Goal: Task Accomplishment & Management: Manage account settings

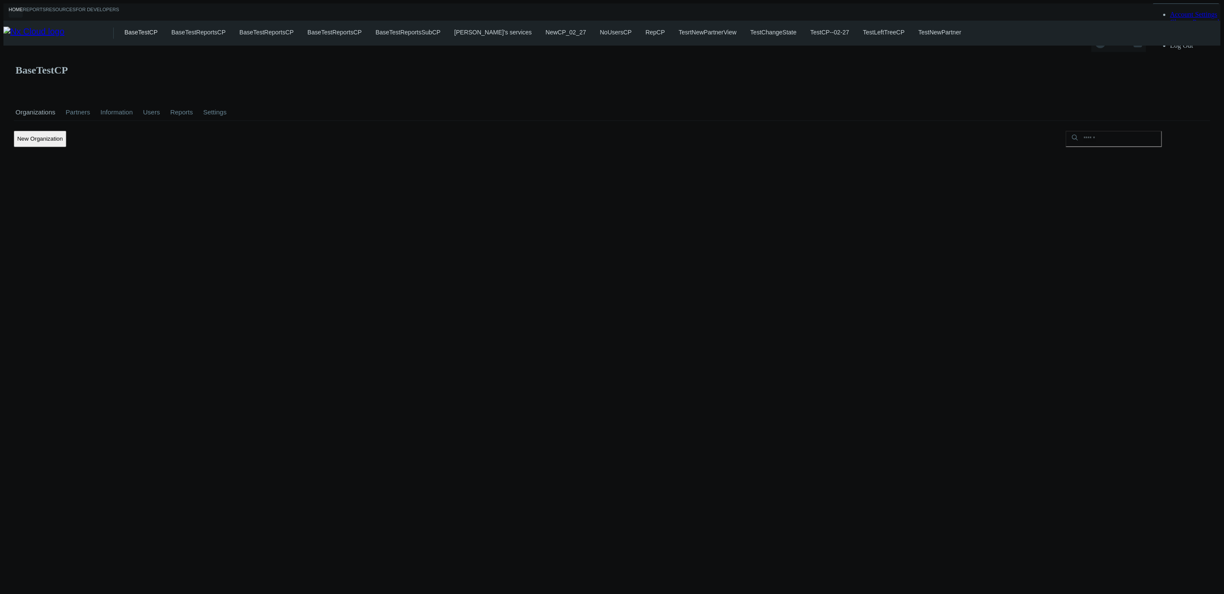
click at [1132, 40] on span "BASECP A." at bounding box center [1120, 45] width 25 height 10
click at [1174, 49] on link "Log Out" at bounding box center [1181, 45] width 23 height 7
